Goal: Transaction & Acquisition: Subscribe to service/newsletter

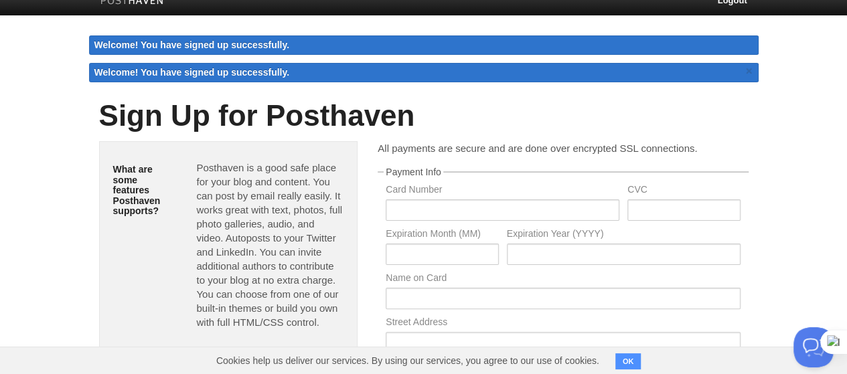
scroll to position [33, 0]
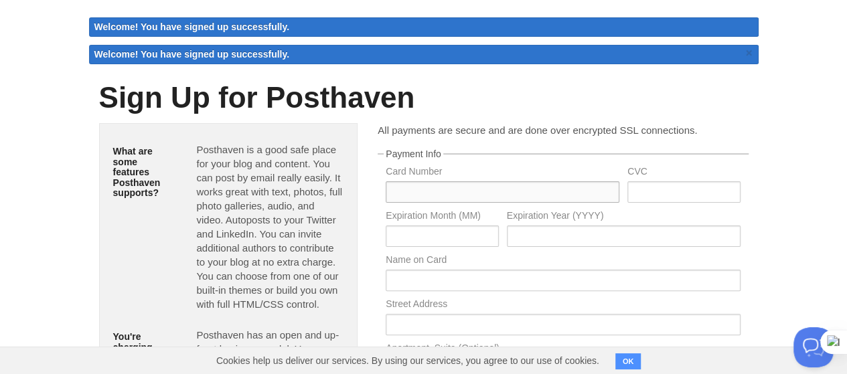
click at [456, 196] on input "text" at bounding box center [503, 192] width 234 height 21
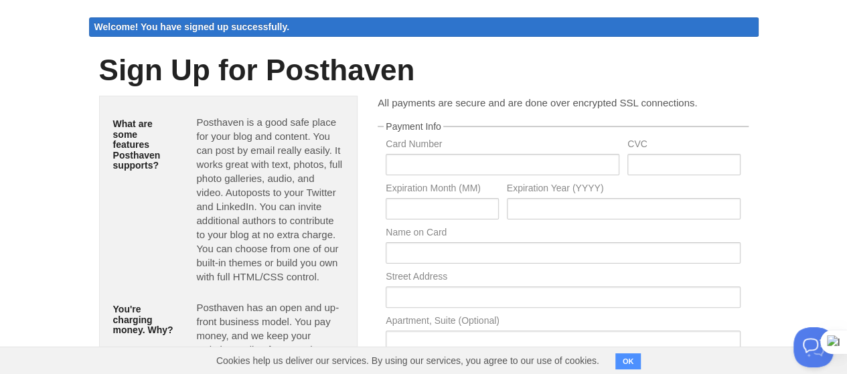
click at [664, 188] on label "Expiration Year (YYYY)" at bounding box center [624, 190] width 234 height 13
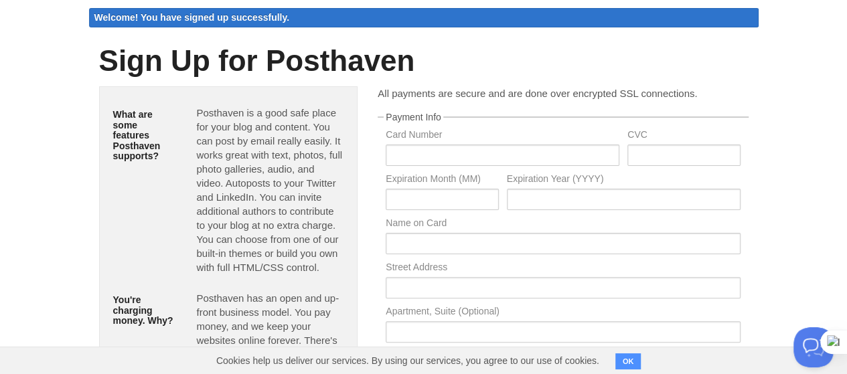
scroll to position [0, 0]
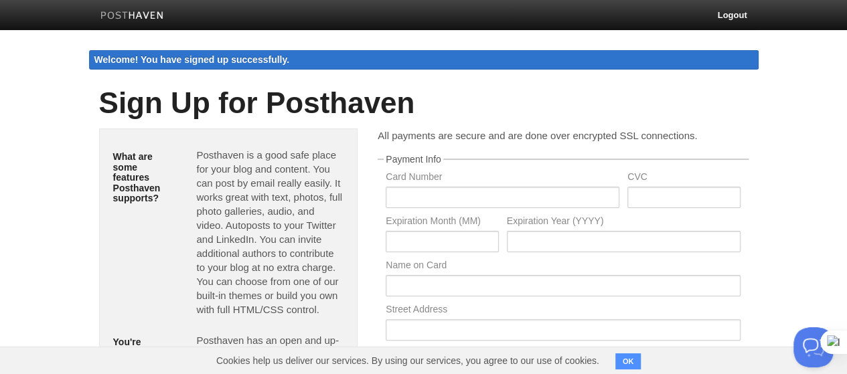
click at [707, 87] on h1 "Sign Up for Posthaven" at bounding box center [424, 103] width 650 height 32
click at [277, 79] on div "Sign Up for Posthaven" at bounding box center [424, 103] width 670 height 51
click at [267, 66] on div "Welcome! You have signed up successfully." at bounding box center [424, 59] width 670 height 19
click at [267, 65] on div "Welcome! You have signed up successfully." at bounding box center [424, 59] width 670 height 19
click at [119, 11] on img at bounding box center [132, 16] width 64 height 10
